Goal: Task Accomplishment & Management: Use online tool/utility

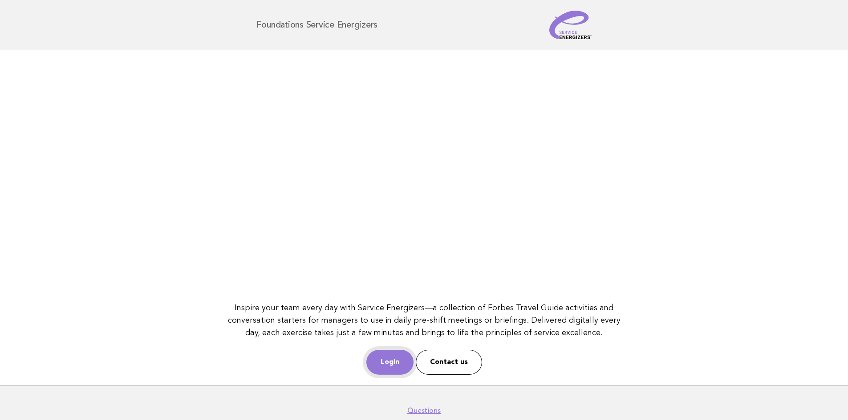
click at [385, 358] on link "Login" at bounding box center [389, 362] width 47 height 25
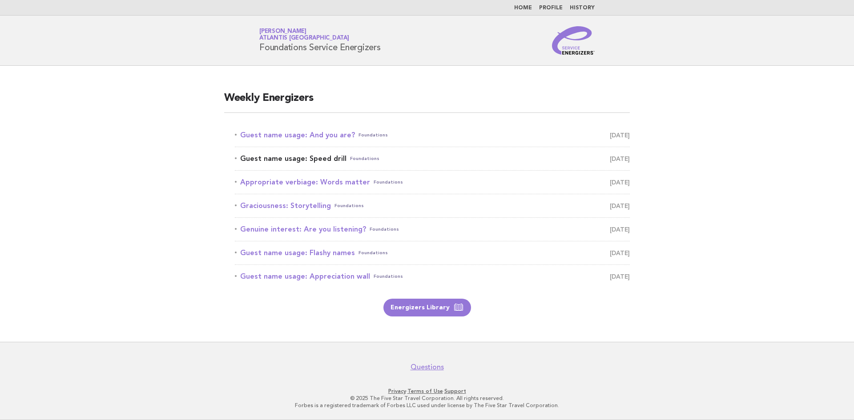
click at [290, 159] on link "Guest name usage: Speed drill Foundations [DATE]" at bounding box center [432, 159] width 395 height 12
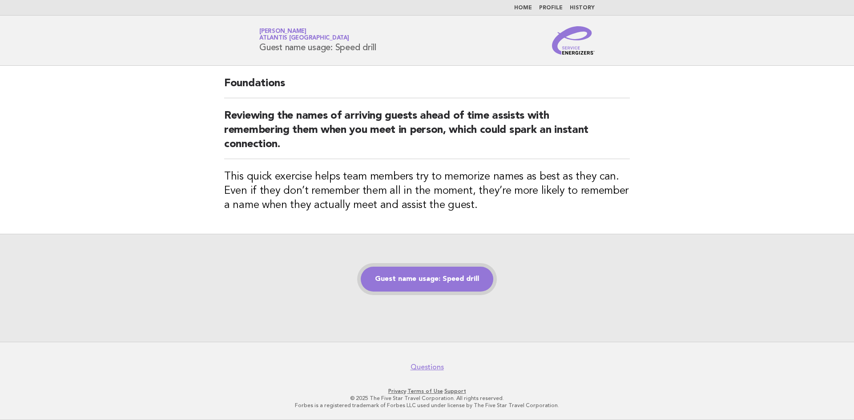
click at [423, 279] on link "Guest name usage: Speed drill" at bounding box center [427, 279] width 133 height 25
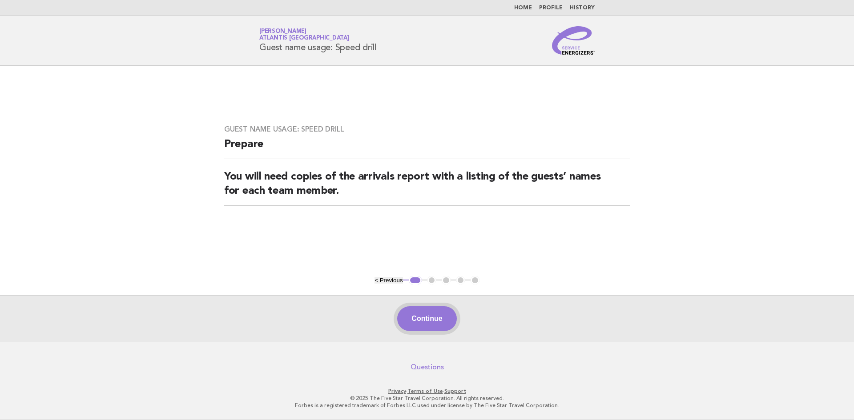
click at [439, 325] on button "Continue" at bounding box center [426, 319] width 59 height 25
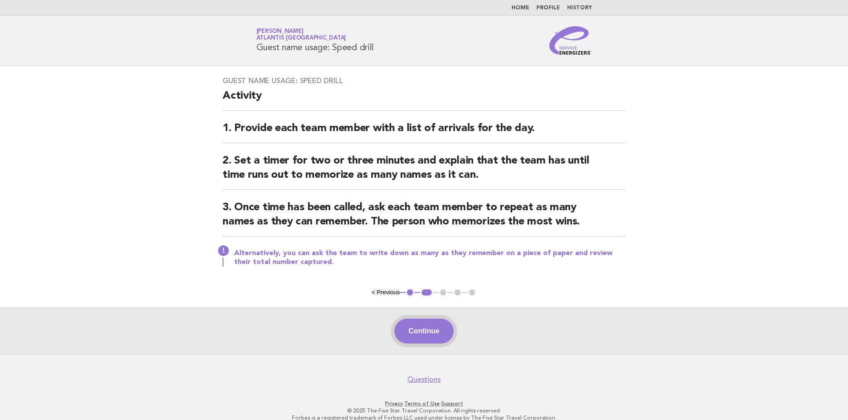
click at [428, 330] on button "Continue" at bounding box center [423, 331] width 59 height 25
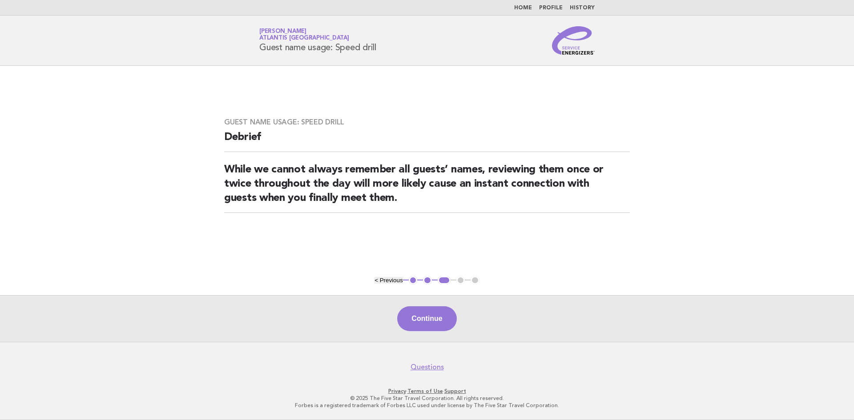
click at [428, 330] on button "Continue" at bounding box center [426, 319] width 59 height 25
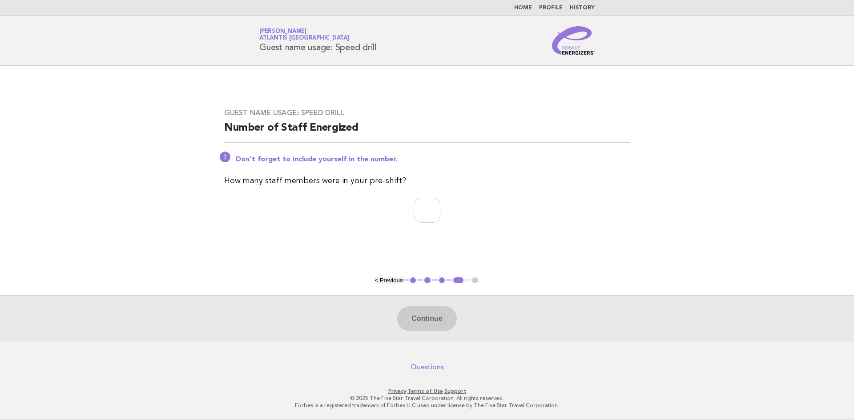
click at [428, 368] on link "Questions" at bounding box center [427, 367] width 33 height 9
click at [525, 6] on link "Home" at bounding box center [523, 7] width 18 height 5
